Goal: Information Seeking & Learning: Find specific page/section

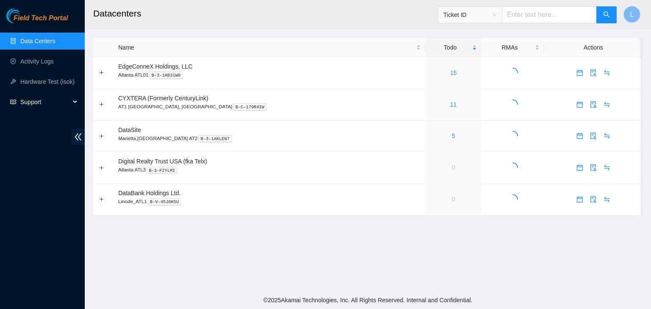
click at [37, 105] on span "Support" at bounding box center [45, 102] width 50 height 17
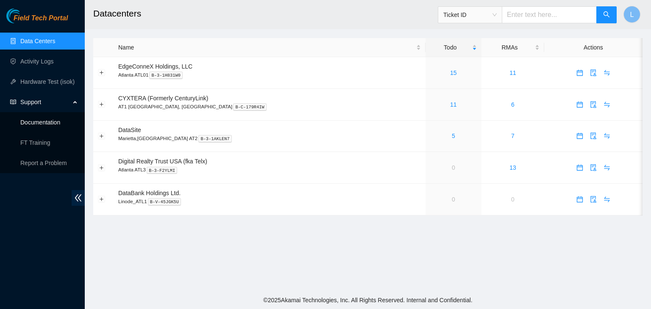
click at [36, 122] on link "Documentation" at bounding box center [40, 122] width 40 height 7
